Goal: Transaction & Acquisition: Purchase product/service

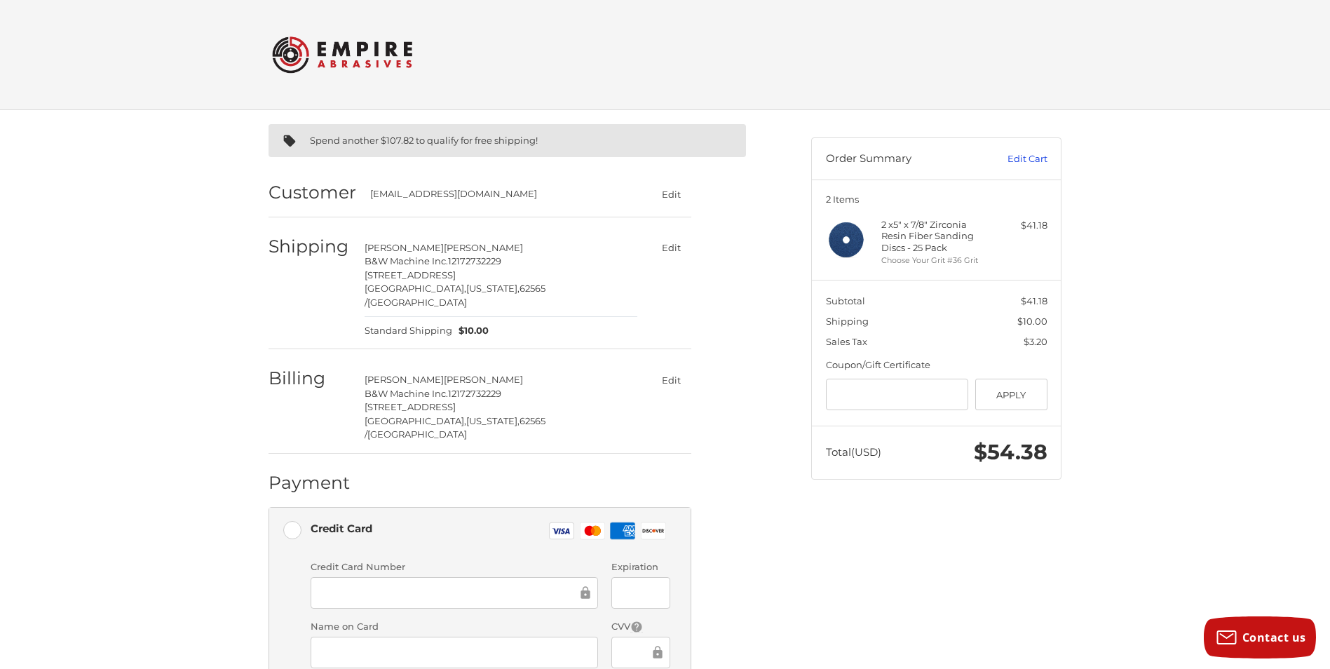
click at [1019, 157] on link "Edit Cart" at bounding box center [1011, 159] width 71 height 14
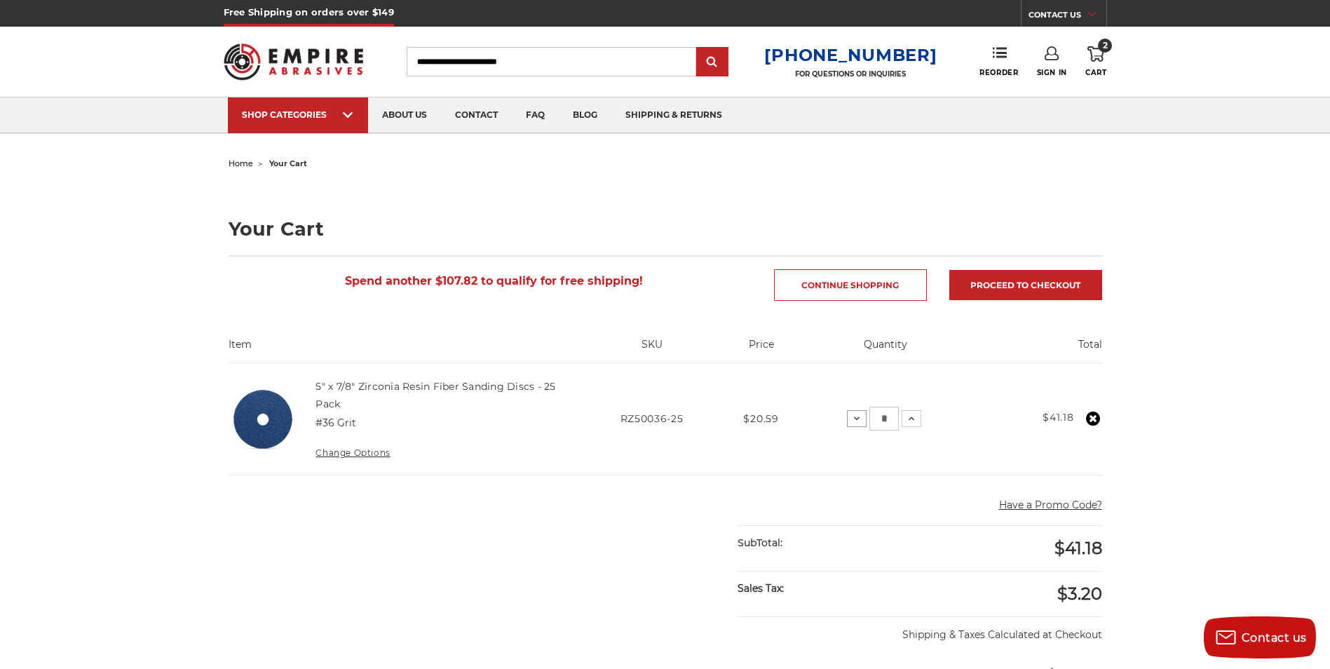
click at [855, 415] on icon at bounding box center [856, 418] width 11 height 11
click at [850, 414] on icon at bounding box center [851, 418] width 11 height 11
